Goal: Task Accomplishment & Management: Manage account settings

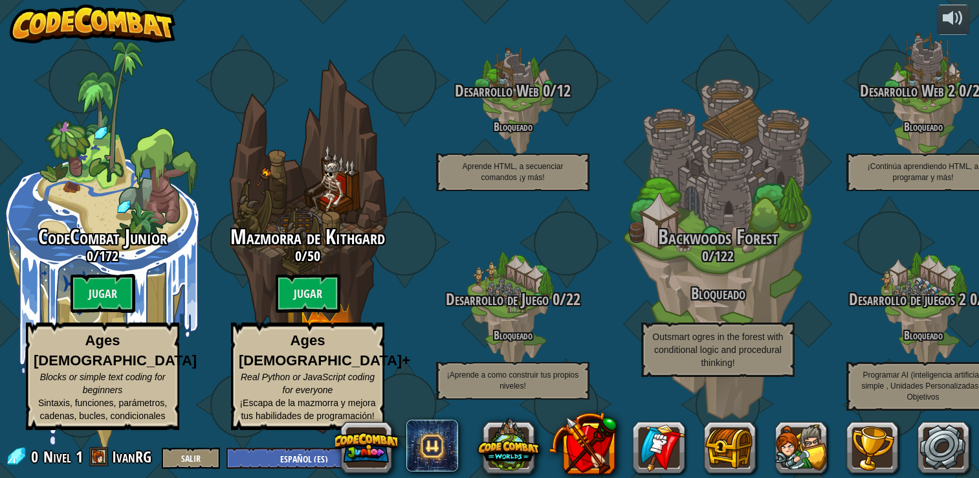
select select "es-ES"
click at [104, 24] on img at bounding box center [93, 24] width 166 height 39
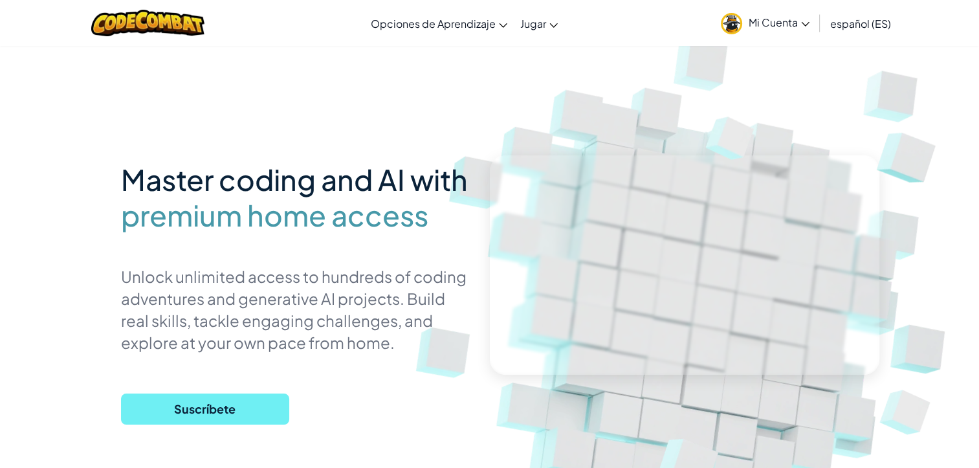
click at [182, 401] on span "Suscríbete" at bounding box center [205, 408] width 168 height 31
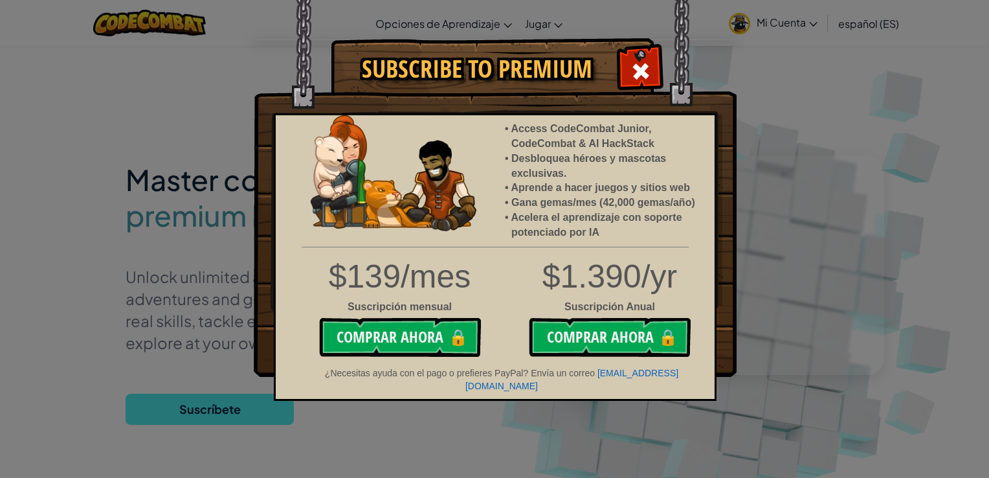
click at [643, 53] on div at bounding box center [640, 69] width 41 height 41
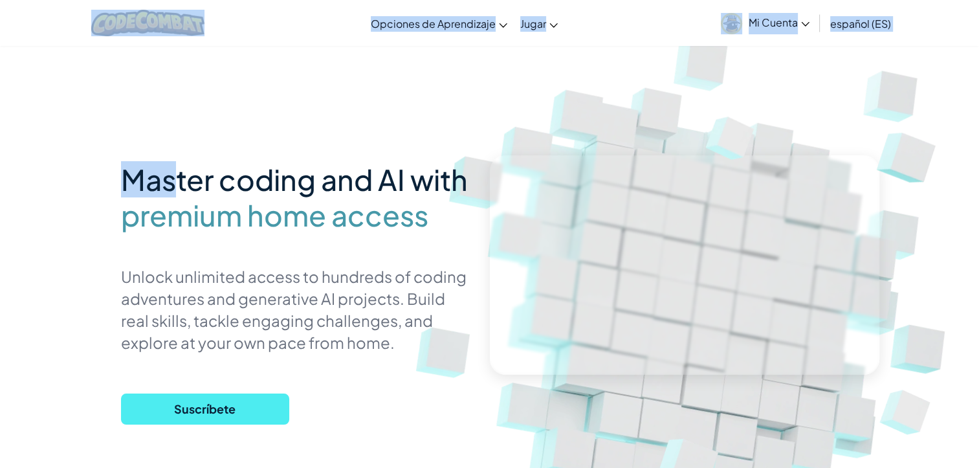
drag, startPoint x: 183, startPoint y: 38, endPoint x: 175, endPoint y: -7, distance: 46.1
drag, startPoint x: 175, startPoint y: -7, endPoint x: 176, endPoint y: 15, distance: 22.0
click at [176, 15] on img at bounding box center [147, 23] width 113 height 27
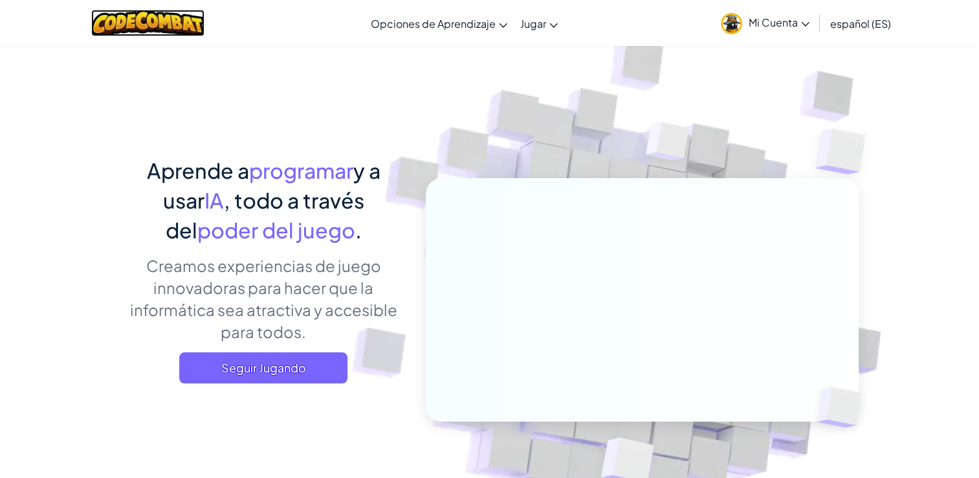
click at [176, 15] on img at bounding box center [147, 23] width 113 height 27
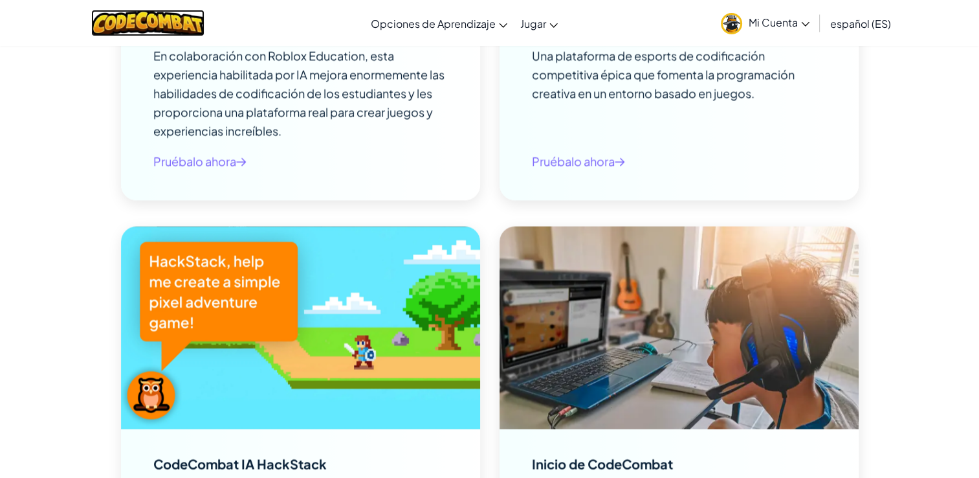
scroll to position [2242, 0]
click at [778, 19] on span "Mi Cuenta" at bounding box center [779, 23] width 61 height 14
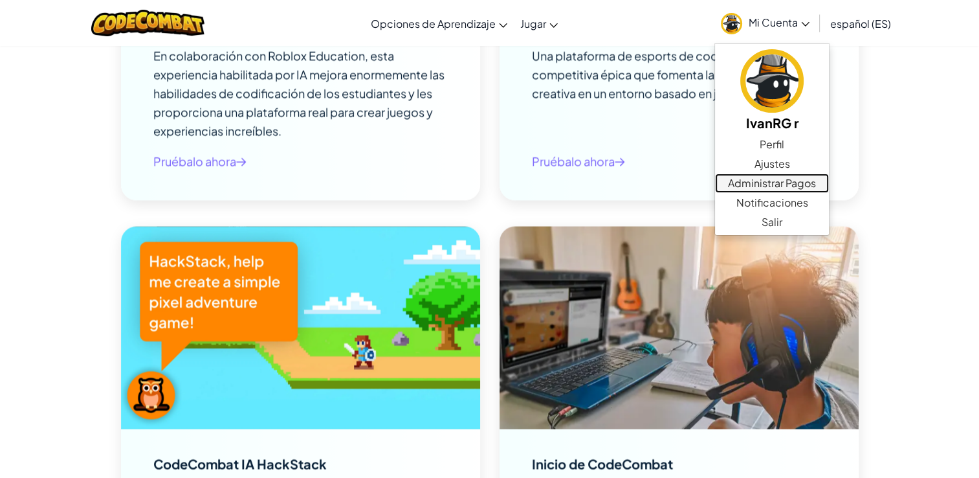
click at [782, 186] on link "Administrar Pagos" at bounding box center [772, 182] width 114 height 19
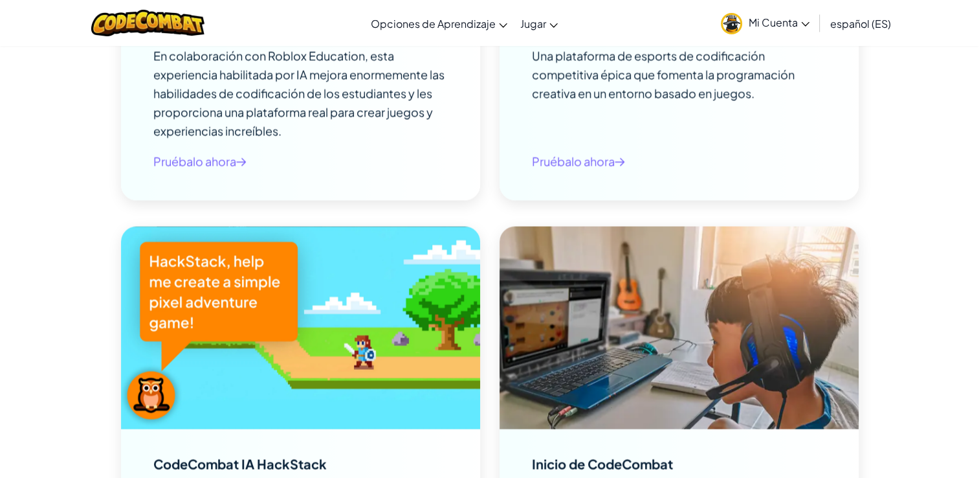
click at [795, 17] on span "Mi Cuenta" at bounding box center [779, 23] width 61 height 14
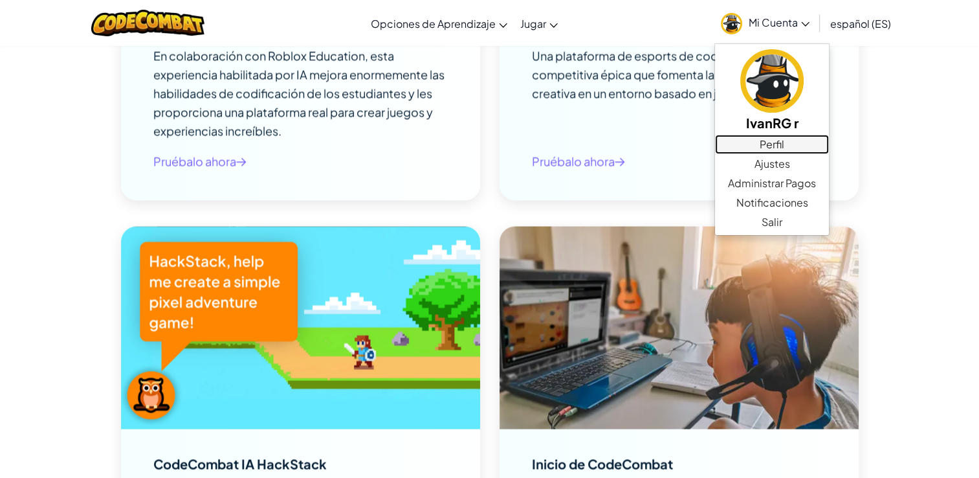
click at [784, 141] on link "Perfil" at bounding box center [772, 144] width 114 height 19
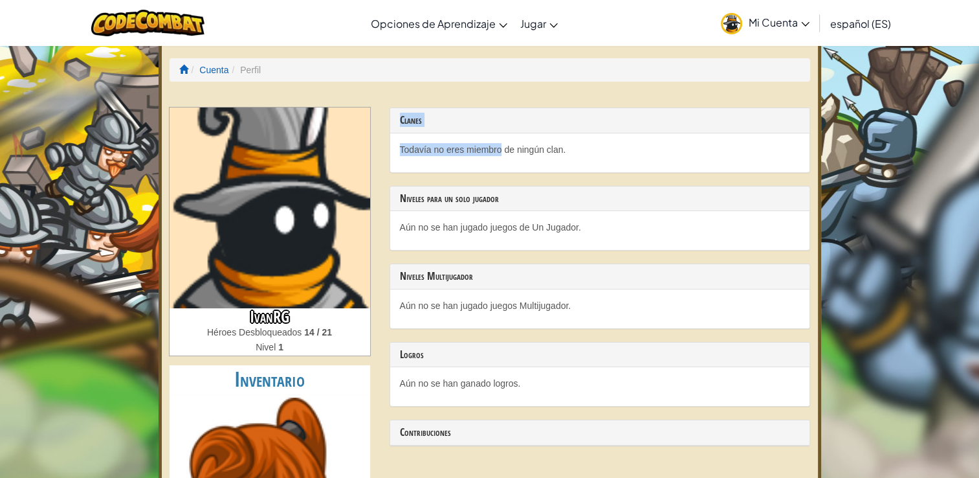
drag, startPoint x: 501, startPoint y: 148, endPoint x: 404, endPoint y: 117, distance: 101.7
click at [404, 117] on div "Clanes Todavía no eres miembro de ningún clan." at bounding box center [600, 139] width 421 height 65
click at [404, 117] on h3 "Clanes" at bounding box center [600, 121] width 400 height 12
click at [456, 195] on h3 "Niveles para un solo jugador" at bounding box center [600, 199] width 400 height 12
